Goal: Task Accomplishment & Management: Complete application form

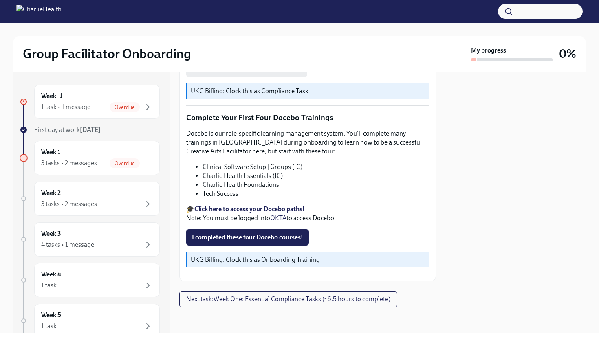
scroll to position [1027, 0]
click at [248, 293] on button "Next task : Week One: Essential Compliance Tasks (~6.5 hours to complete)" at bounding box center [288, 300] width 218 height 16
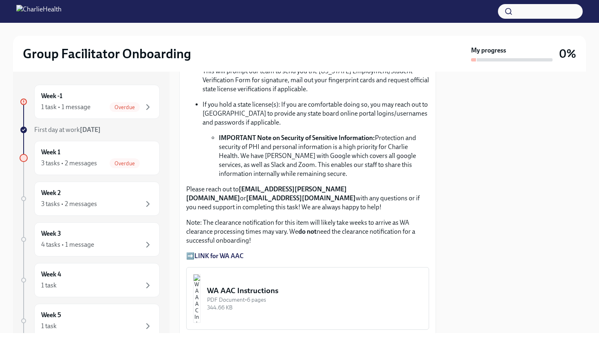
scroll to position [576, 0]
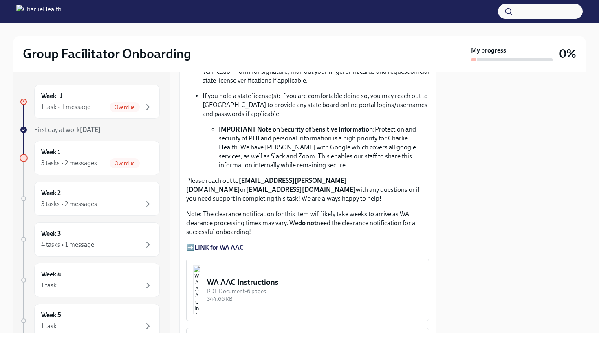
click at [224, 244] on strong "LINK for WA AAC" at bounding box center [218, 248] width 49 height 8
click at [206, 244] on strong "LINK for WA AAC" at bounding box center [218, 248] width 49 height 8
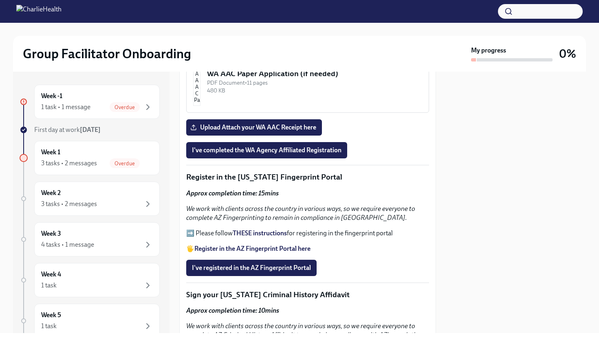
scroll to position [869, 0]
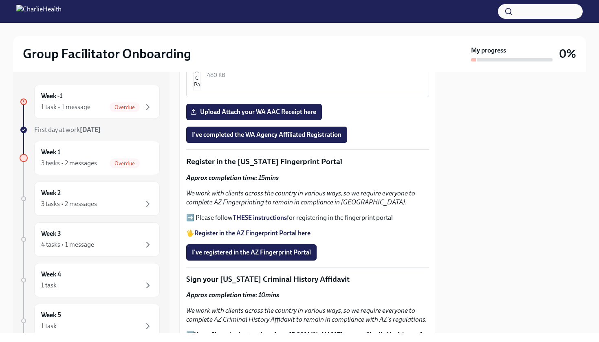
click at [259, 214] on strong "THESE instructions" at bounding box center [260, 218] width 54 height 8
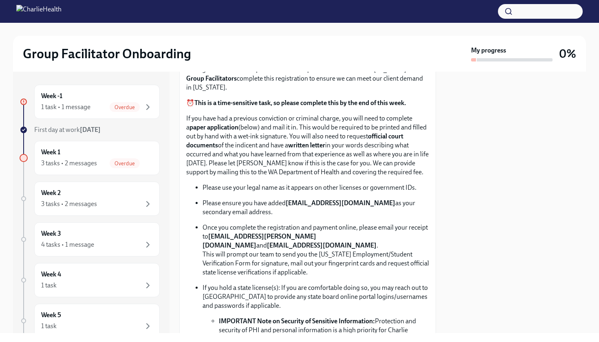
scroll to position [383, 0]
drag, startPoint x: 377, startPoint y: 206, endPoint x: 287, endPoint y: 205, distance: 89.6
click at [287, 205] on p "Please ensure you have added [EMAIL_ADDRESS][DOMAIN_NAME] as your secondary ema…" at bounding box center [315, 209] width 226 height 18
copy p "[EMAIL_ADDRESS][DOMAIN_NAME]"
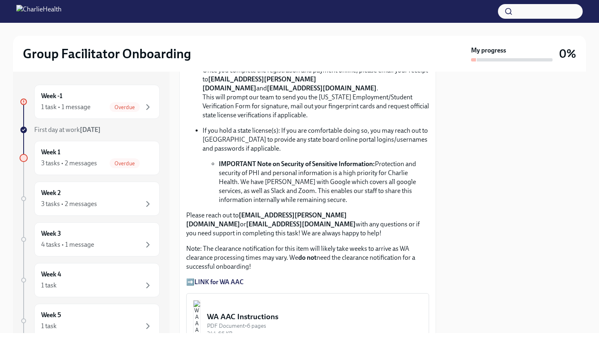
scroll to position [553, 0]
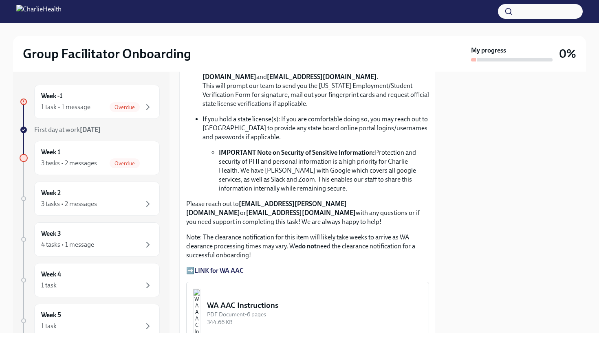
click at [229, 267] on strong "LINK for WA AAC" at bounding box center [218, 271] width 49 height 8
click at [199, 267] on strong "LINK for WA AAC" at bounding box center [218, 271] width 49 height 8
click at [236, 267] on strong "LINK for WA AAC" at bounding box center [218, 271] width 49 height 8
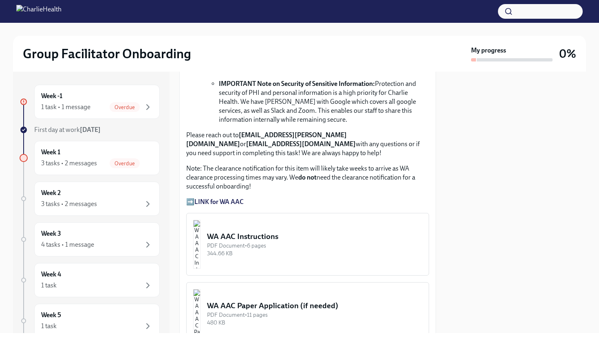
scroll to position [652, 0]
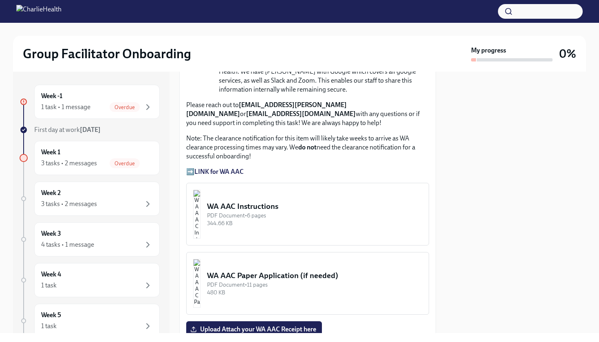
click at [261, 219] on div "344.66 KB" at bounding box center [314, 223] width 215 height 8
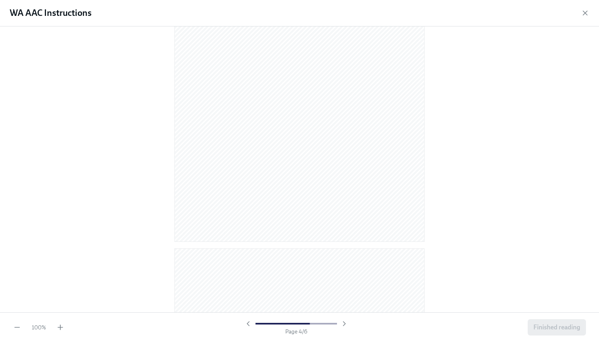
scroll to position [1094, 0]
click at [488, 0] on div "WA AAC Instructions" at bounding box center [299, 13] width 599 height 26
click at [557, 327] on span "Finished reading" at bounding box center [556, 327] width 47 height 8
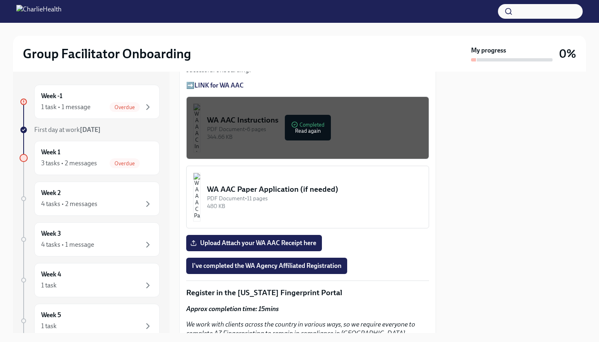
scroll to position [737, 0]
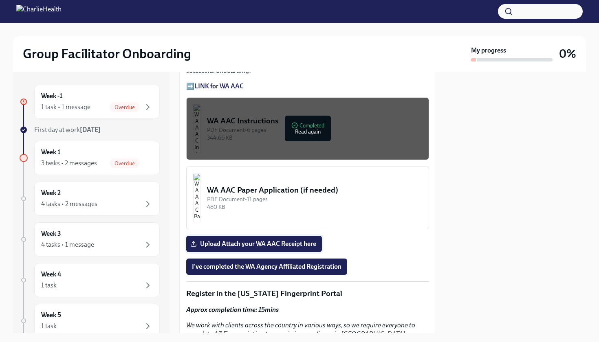
click at [296, 240] on span "Upload Attach your WA AAC Receipt here" at bounding box center [254, 244] width 124 height 8
click at [0, 0] on input "Upload Attach your WA AAC Receipt here" at bounding box center [0, 0] width 0 height 0
click at [318, 263] on span "I've completed the WA Agency Affiliated Registration" at bounding box center [266, 267] width 149 height 8
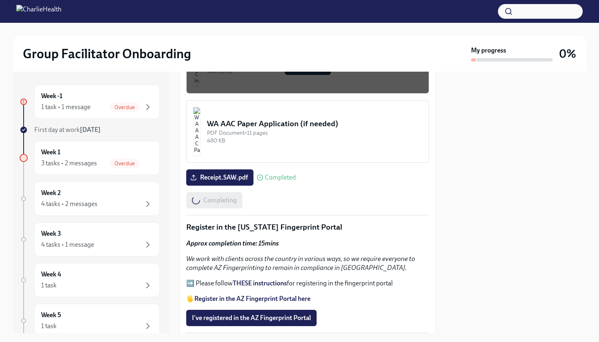
scroll to position [885, 0]
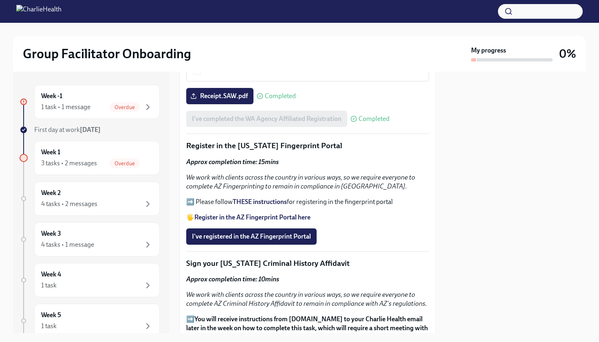
click at [265, 198] on strong "THESE instructions" at bounding box center [260, 202] width 54 height 8
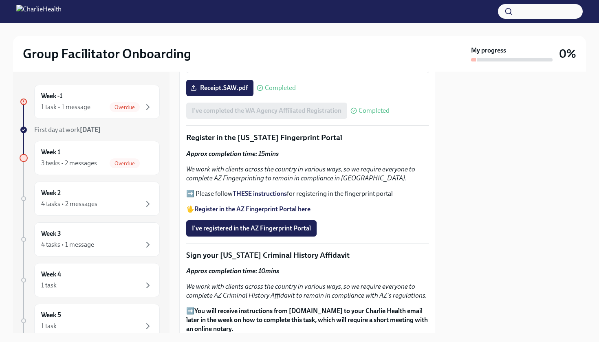
scroll to position [894, 0]
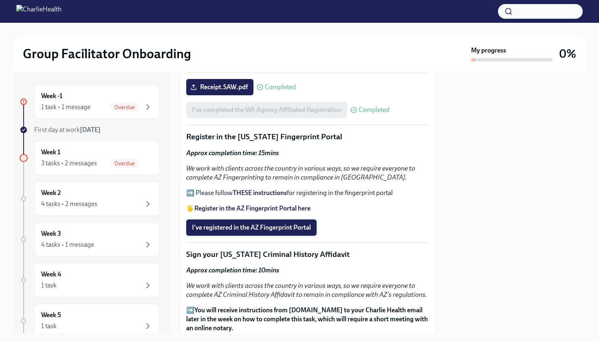
click at [259, 224] on span "I've registered in the AZ Fingerprint Portal" at bounding box center [251, 228] width 119 height 8
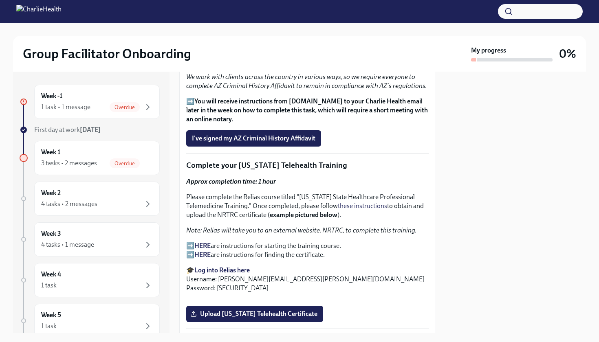
scroll to position [1092, 0]
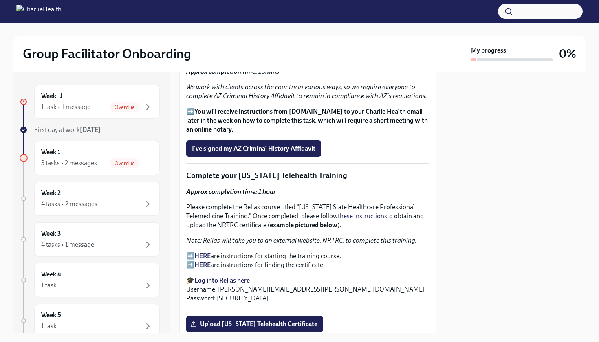
click at [207, 252] on strong "HERE" at bounding box center [202, 256] width 16 height 8
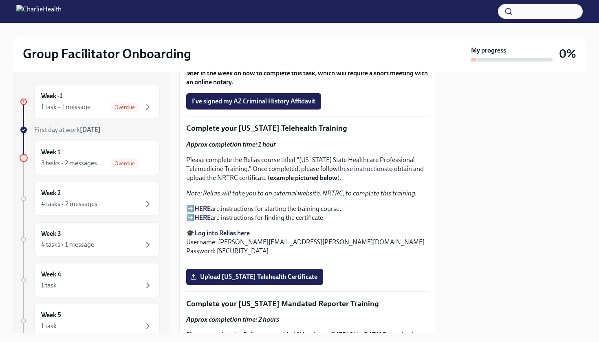
scroll to position [1141, 0]
